Goal: Task Accomplishment & Management: Manage account settings

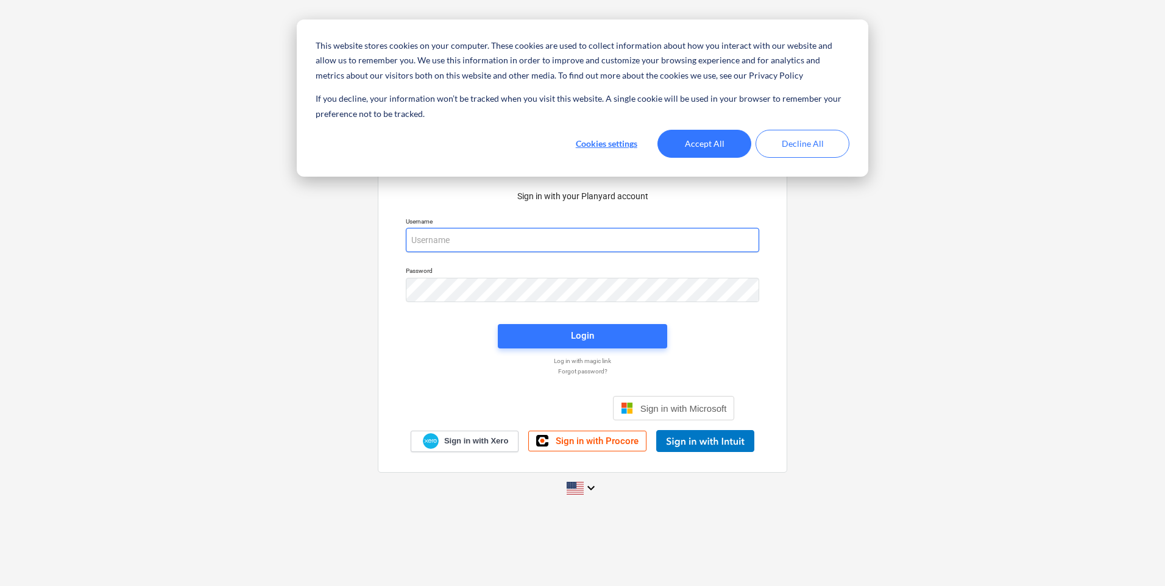
click at [495, 236] on input "email" at bounding box center [582, 240] width 353 height 24
type input "[EMAIL_ADDRESS][PERSON_NAME][DOMAIN_NAME]"
click at [811, 138] on button "Decline All" at bounding box center [802, 144] width 94 height 28
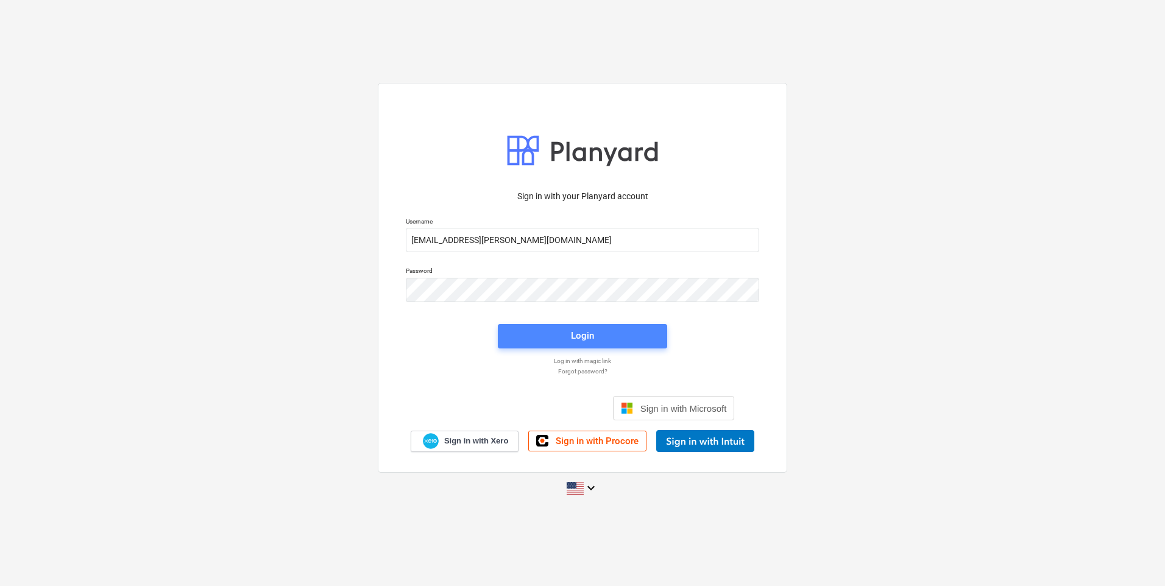
click at [571, 336] on div "Login" at bounding box center [582, 336] width 23 height 16
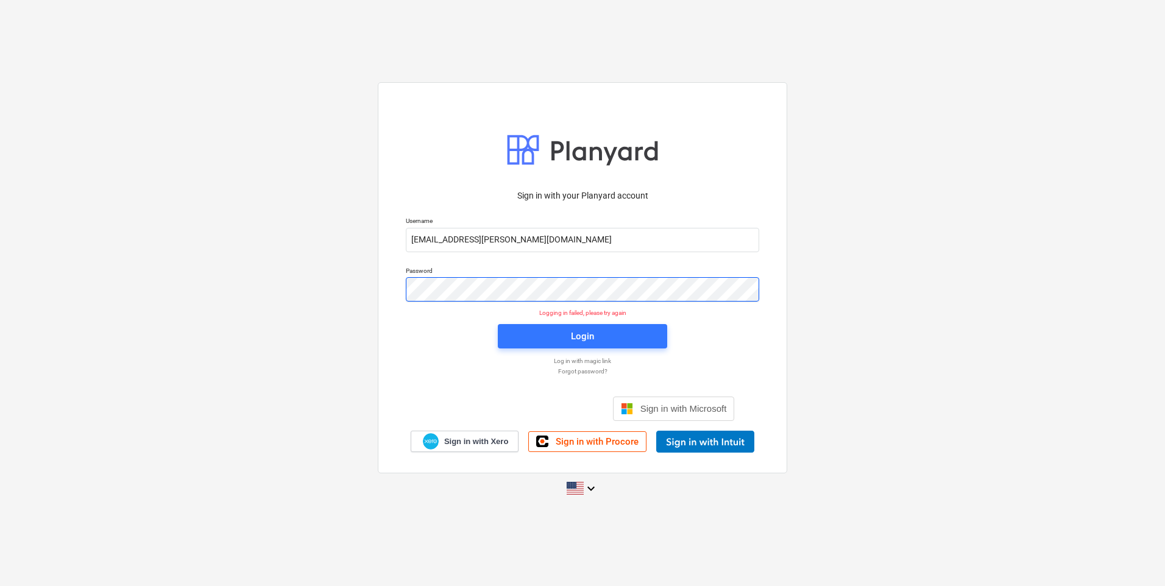
click at [322, 286] on div "Sign in with your Planyard account Username [EMAIL_ADDRESS][PERSON_NAME][DOMAIN…" at bounding box center [582, 292] width 1165 height 440
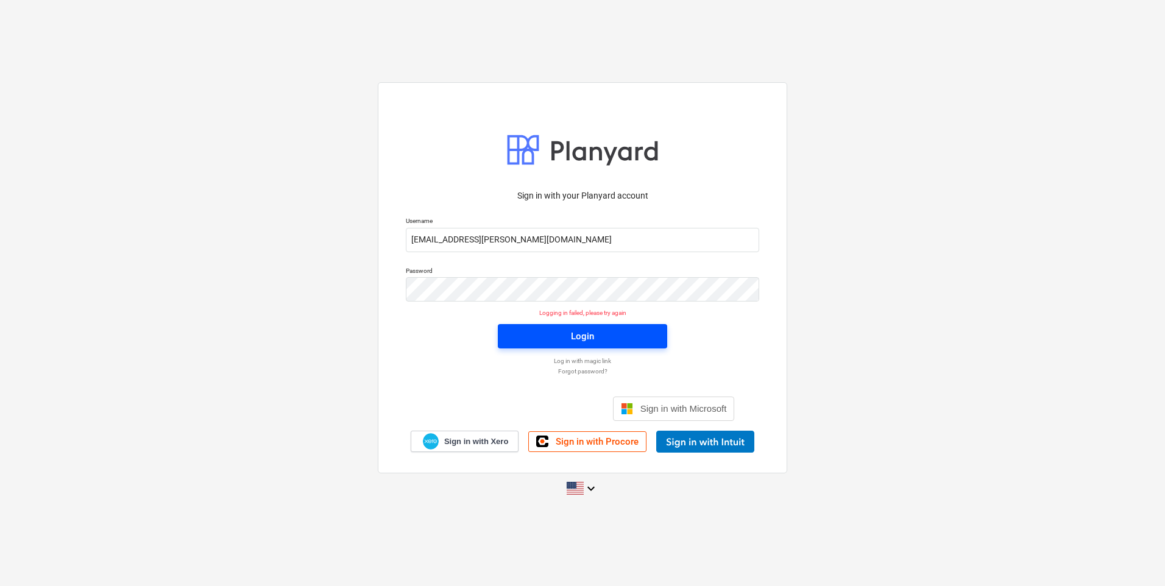
click at [607, 334] on span "Login" at bounding box center [582, 336] width 140 height 16
click at [592, 488] on icon "keyboard_arrow_down" at bounding box center [591, 488] width 15 height 15
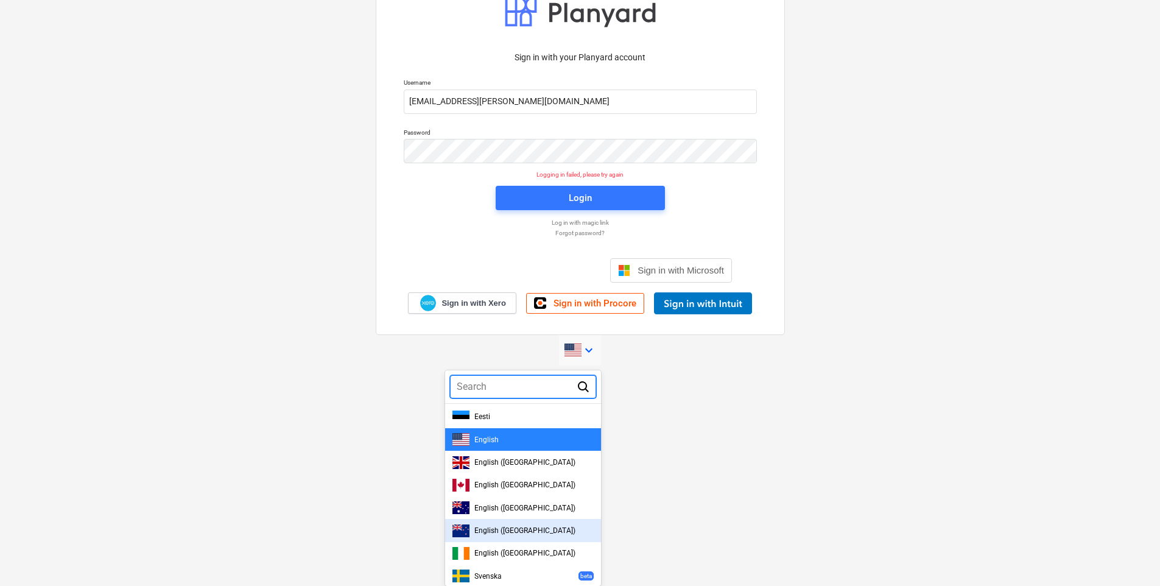
click at [895, 485] on div at bounding box center [580, 293] width 1160 height 586
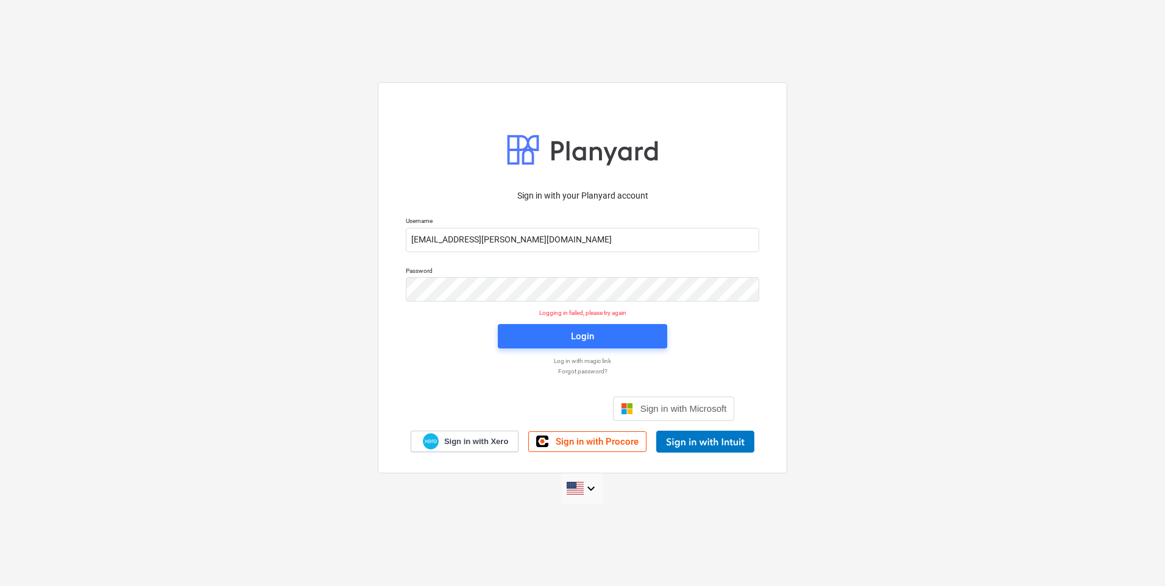
click at [589, 372] on p "Forgot password?" at bounding box center [582, 371] width 365 height 8
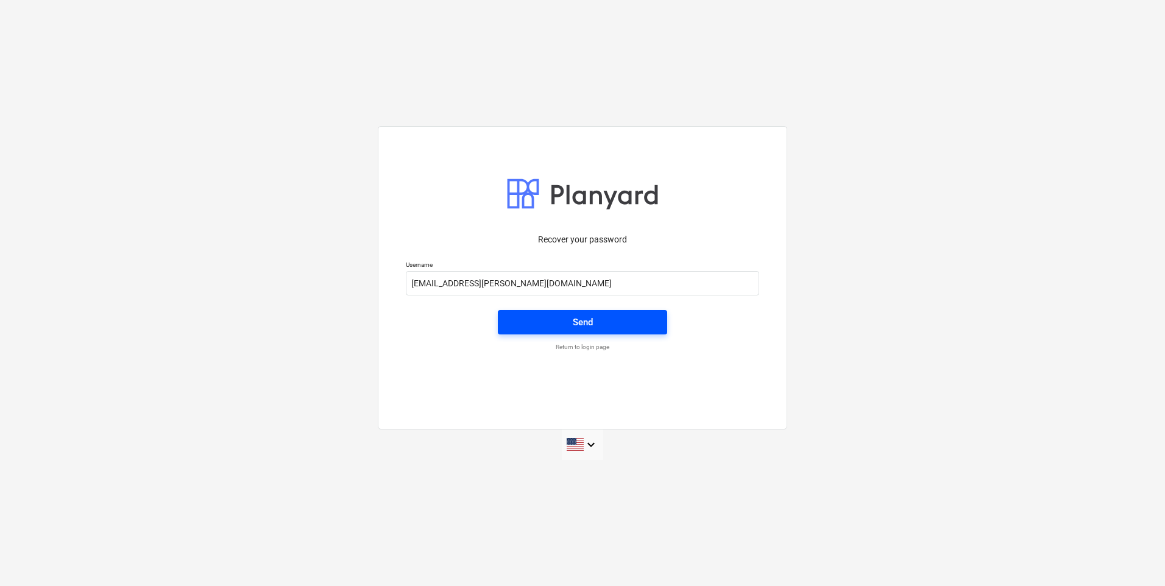
click at [588, 322] on div "Send" at bounding box center [583, 322] width 20 height 16
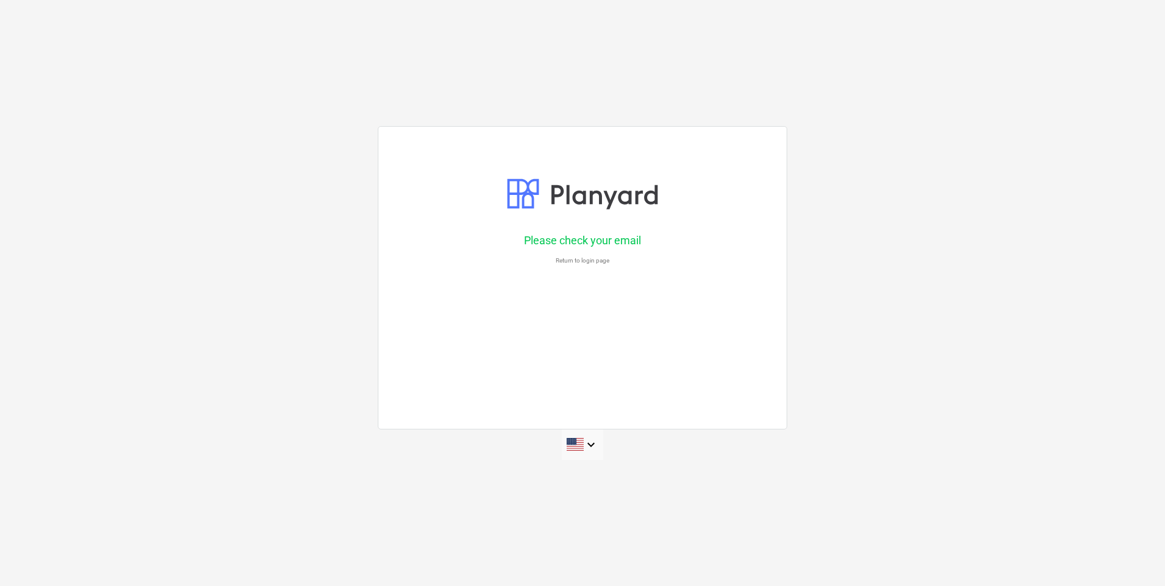
click at [574, 258] on p "Return to login page" at bounding box center [582, 260] width 365 height 8
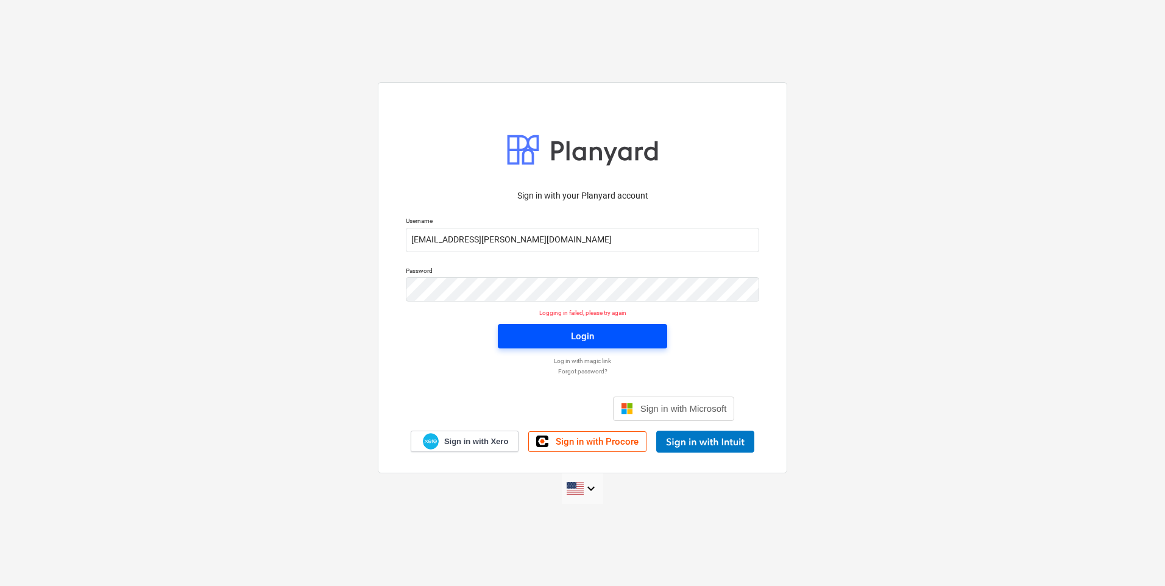
click at [603, 344] on span "Login" at bounding box center [582, 336] width 140 height 16
click at [594, 369] on p "Forgot password?" at bounding box center [582, 371] width 365 height 8
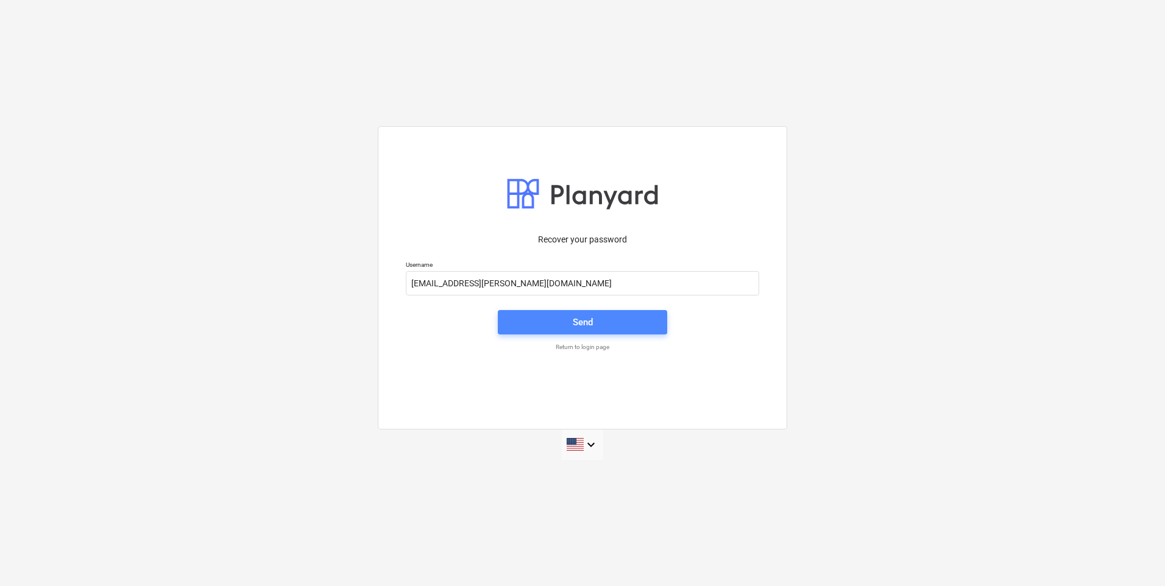
click at [588, 317] on div "Send" at bounding box center [583, 322] width 20 height 16
